Goal: Information Seeking & Learning: Understand process/instructions

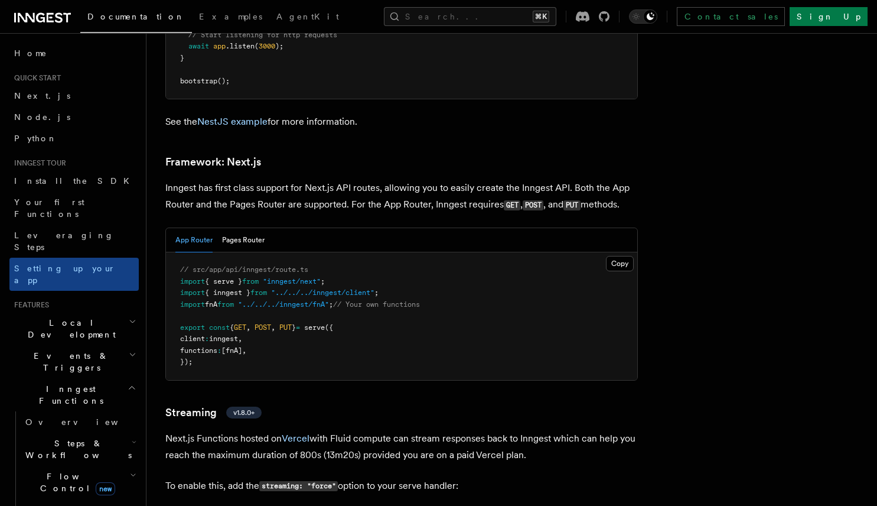
scroll to position [7535, 0]
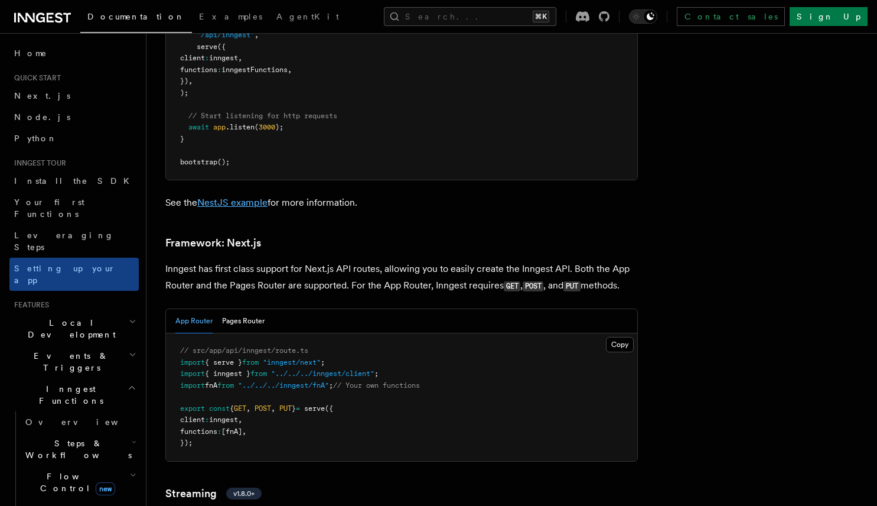
click at [253, 197] on link "NestJS example" at bounding box center [232, 202] width 70 height 11
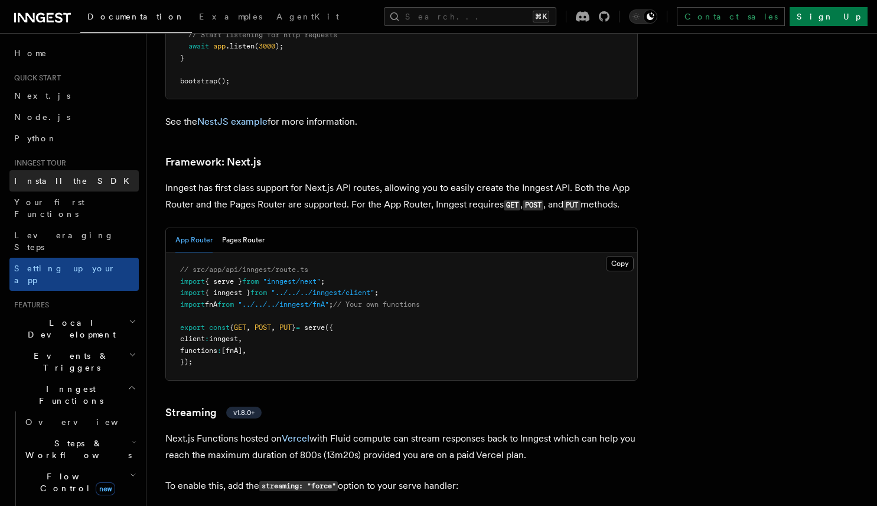
scroll to position [7669, 0]
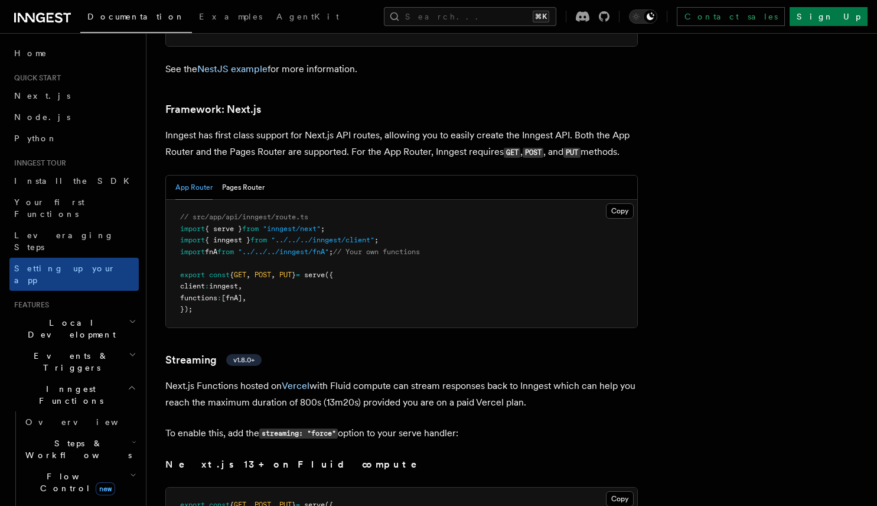
click at [31, 83] on li "Quick start Next.js Node.js Python" at bounding box center [73, 111] width 129 height 76
click at [31, 95] on span "Next.js" at bounding box center [42, 95] width 56 height 9
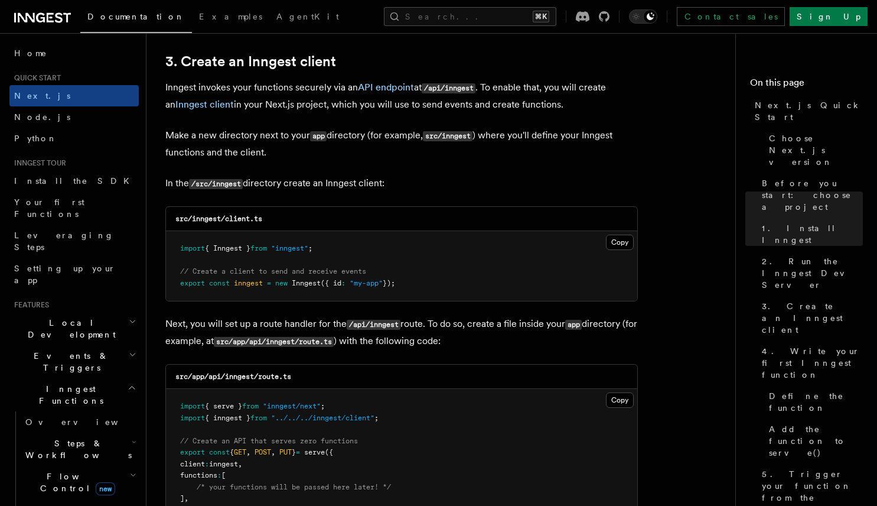
scroll to position [1414, 0]
